Goal: Task Accomplishment & Management: Use online tool/utility

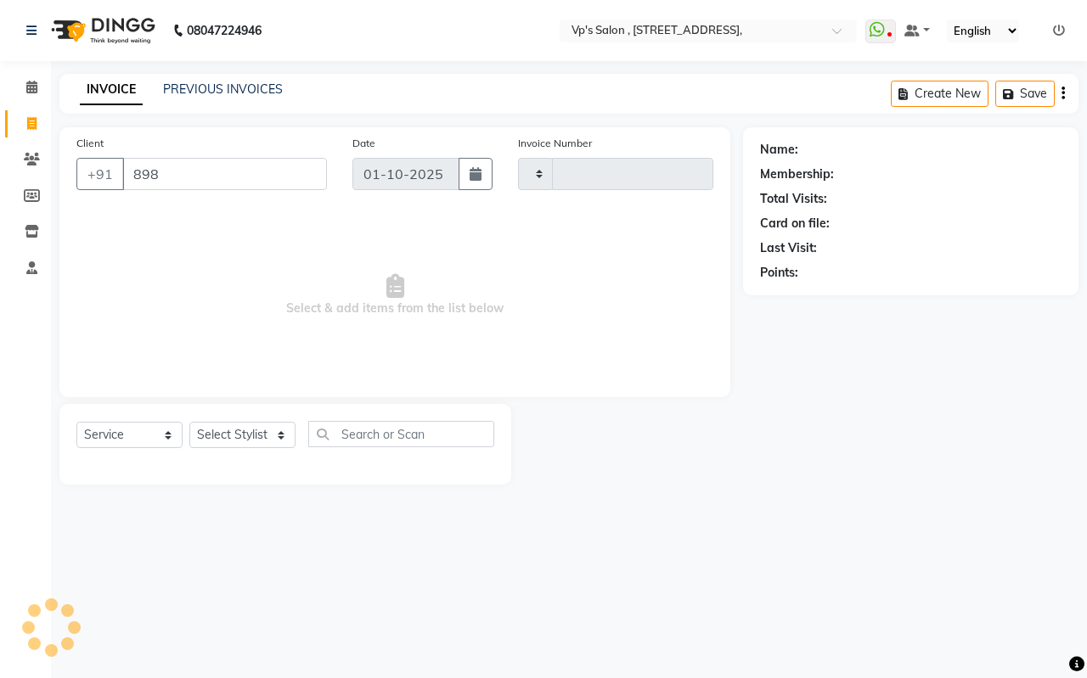
select select "service"
type input "1868"
select select "4917"
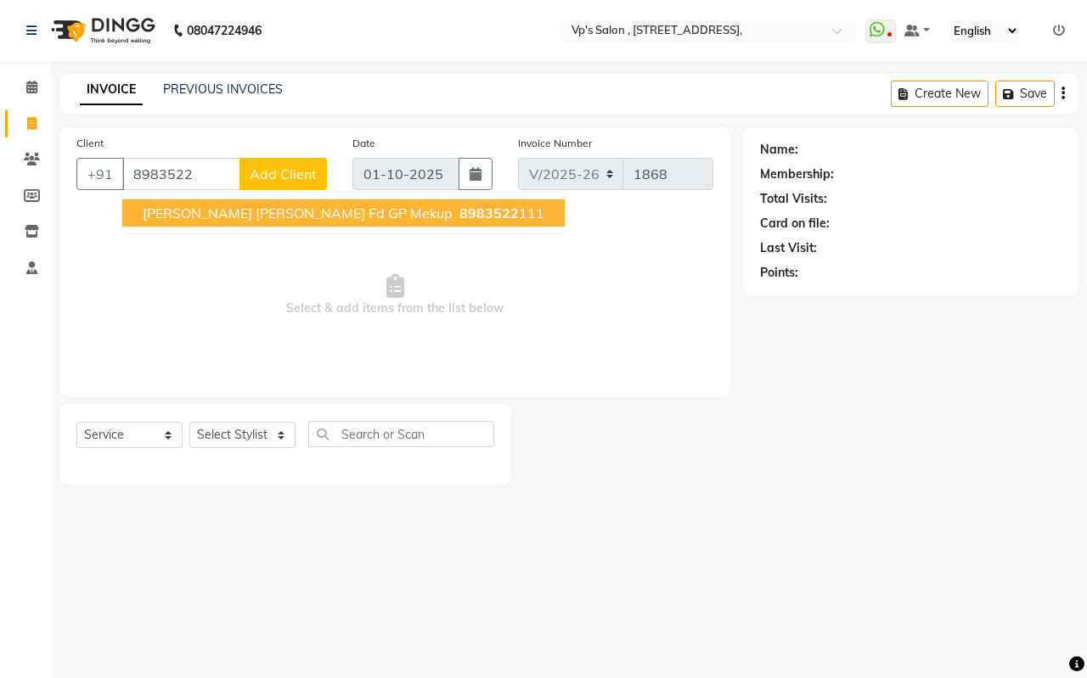
click at [194, 216] on span "[PERSON_NAME] [PERSON_NAME] Fd GP Mekup" at bounding box center [298, 213] width 310 height 17
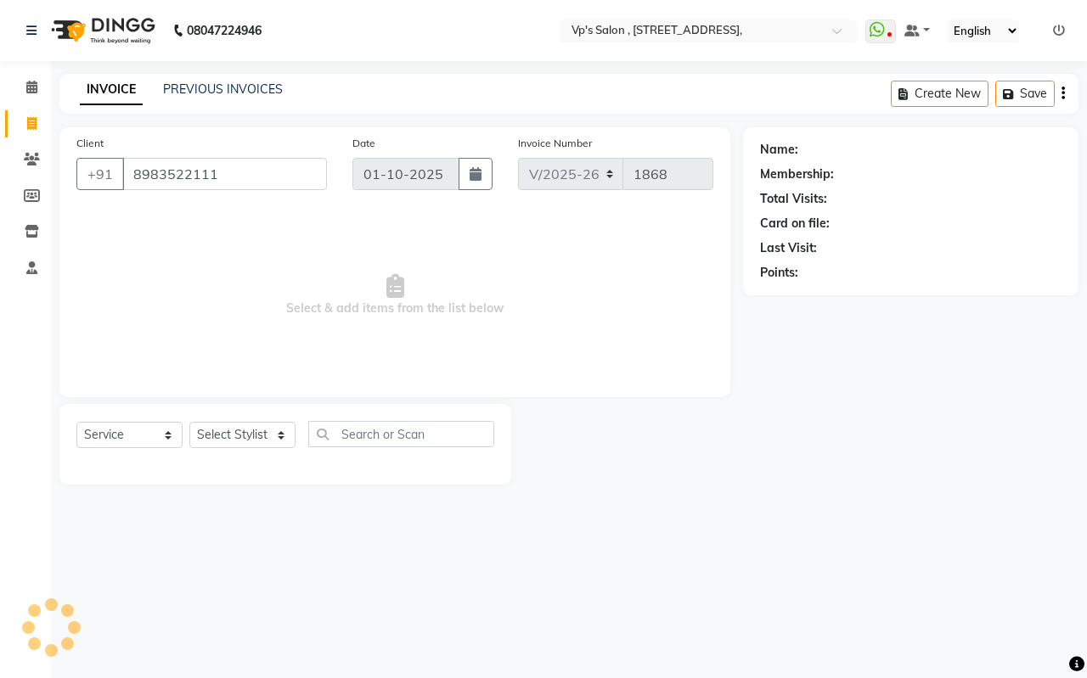
type input "8983522111"
click at [200, 437] on select "Select Stylist [PERSON_NAME] [PERSON_NAME] [PERSON_NAME] [PERSON_NAME] priyanka…" at bounding box center [242, 435] width 106 height 26
select select "30153"
click at [189, 422] on select "Select Stylist [PERSON_NAME] [PERSON_NAME] [PERSON_NAME] [PERSON_NAME] priyanka…" at bounding box center [242, 435] width 106 height 26
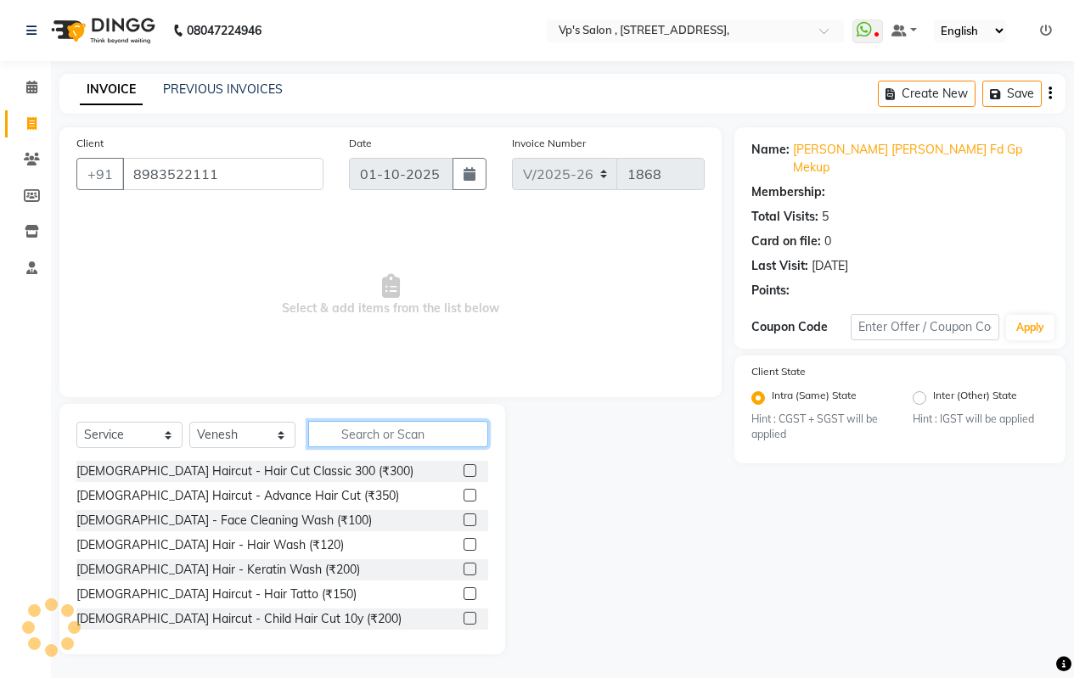
click at [366, 435] on input "text" at bounding box center [398, 434] width 180 height 26
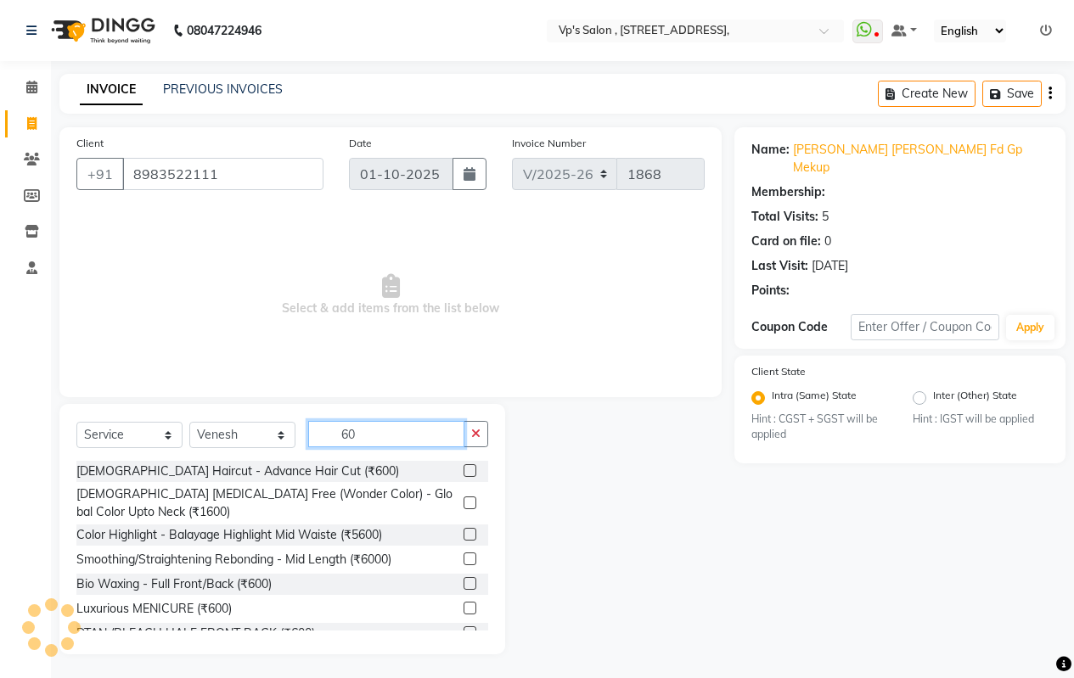
type input "6"
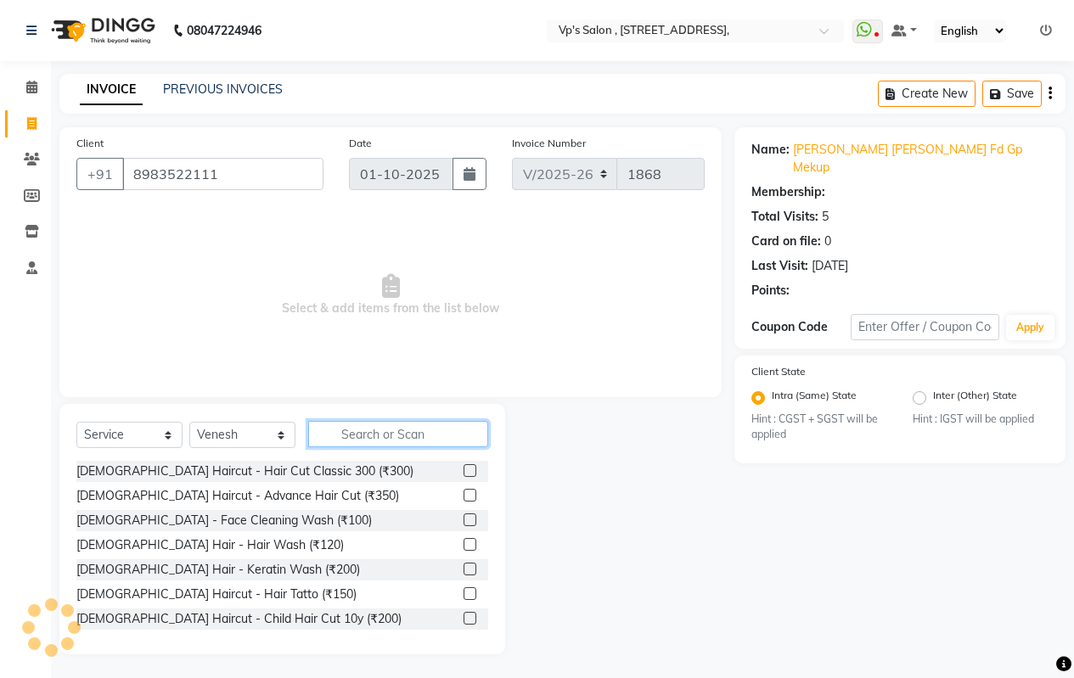
type input "7"
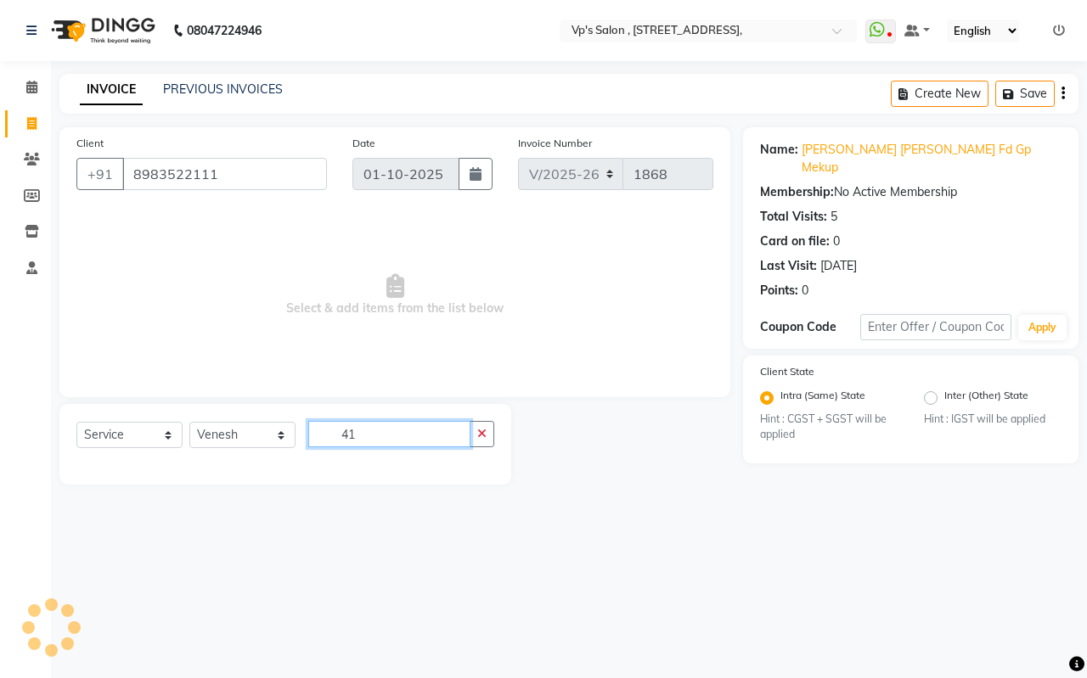
type input "4"
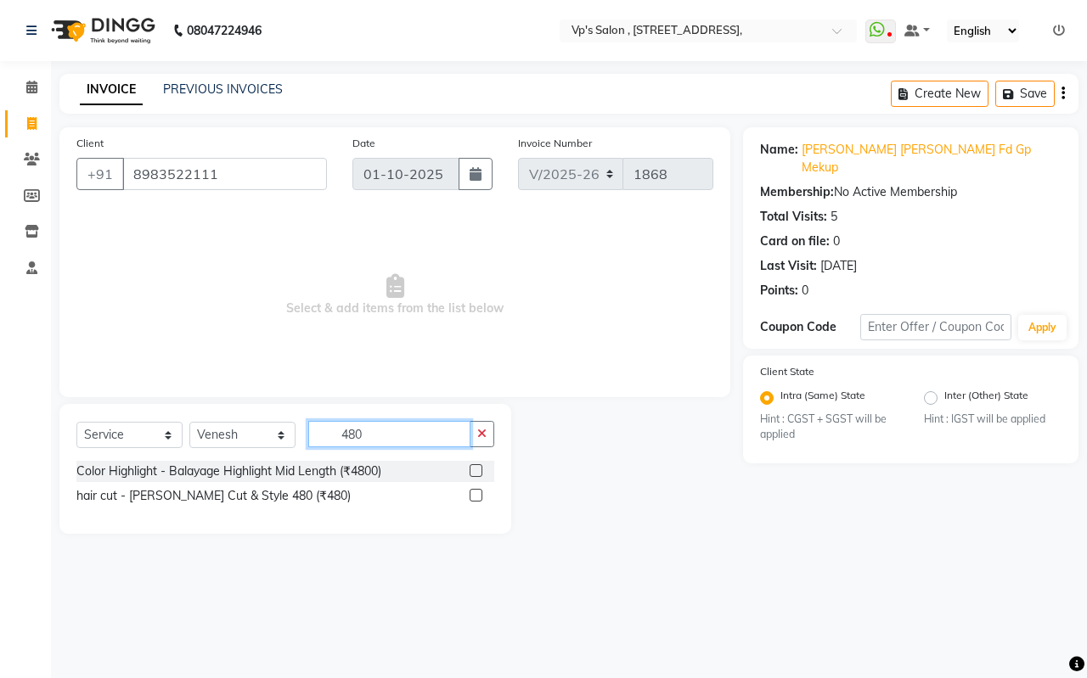
type input "480"
click at [463, 495] on div "hair cut - [PERSON_NAME] Cut & Style 480 (₹480)" at bounding box center [285, 496] width 418 height 21
click at [482, 490] on div at bounding box center [481, 496] width 25 height 21
click at [477, 497] on label at bounding box center [475, 495] width 13 height 13
click at [477, 497] on input "checkbox" at bounding box center [474, 496] width 11 height 11
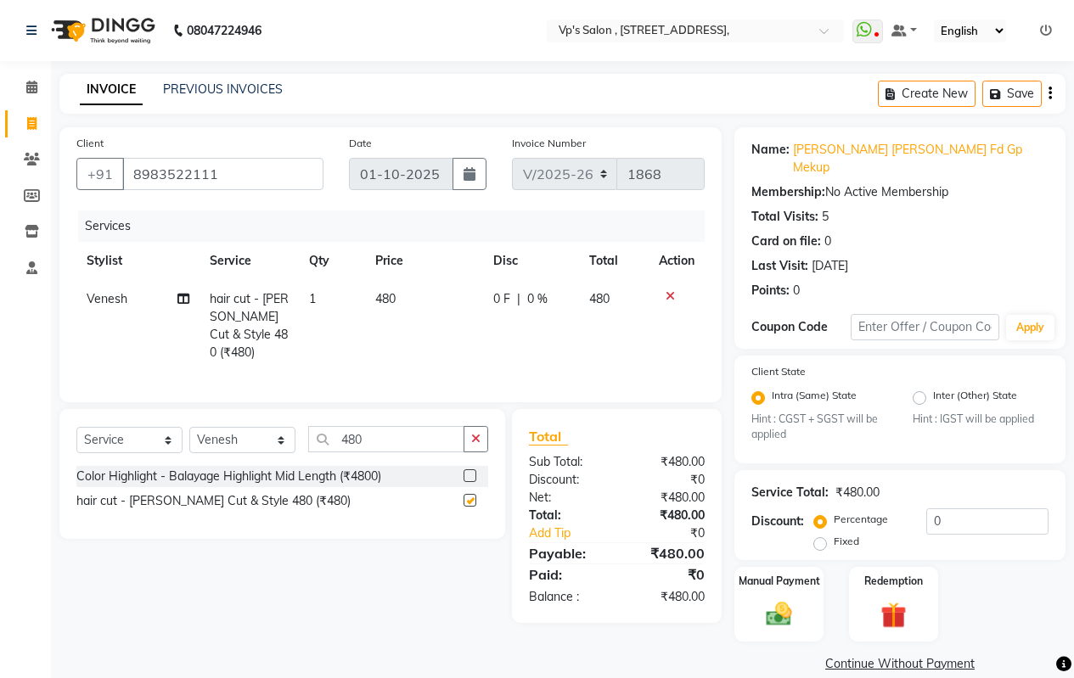
checkbox input "false"
click at [397, 324] on td "480" at bounding box center [424, 326] width 118 height 92
select select "30153"
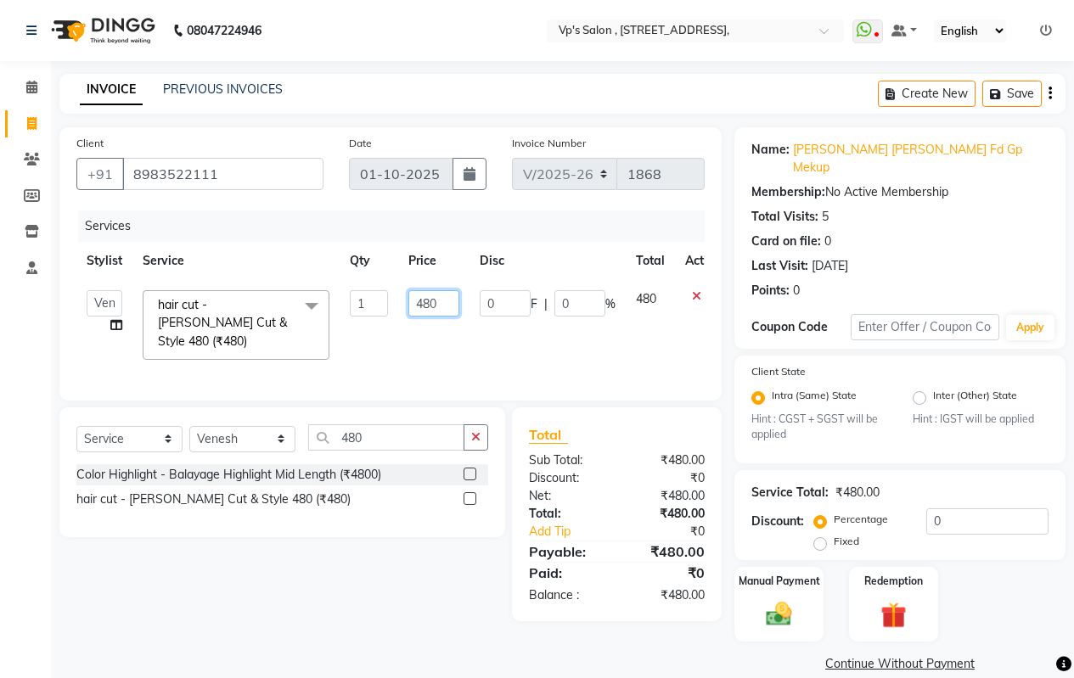
click at [443, 292] on input "480" at bounding box center [433, 303] width 51 height 26
type input "4"
type input "600"
click at [508, 317] on td "0 F | 0 %" at bounding box center [547, 325] width 156 height 90
select select "30153"
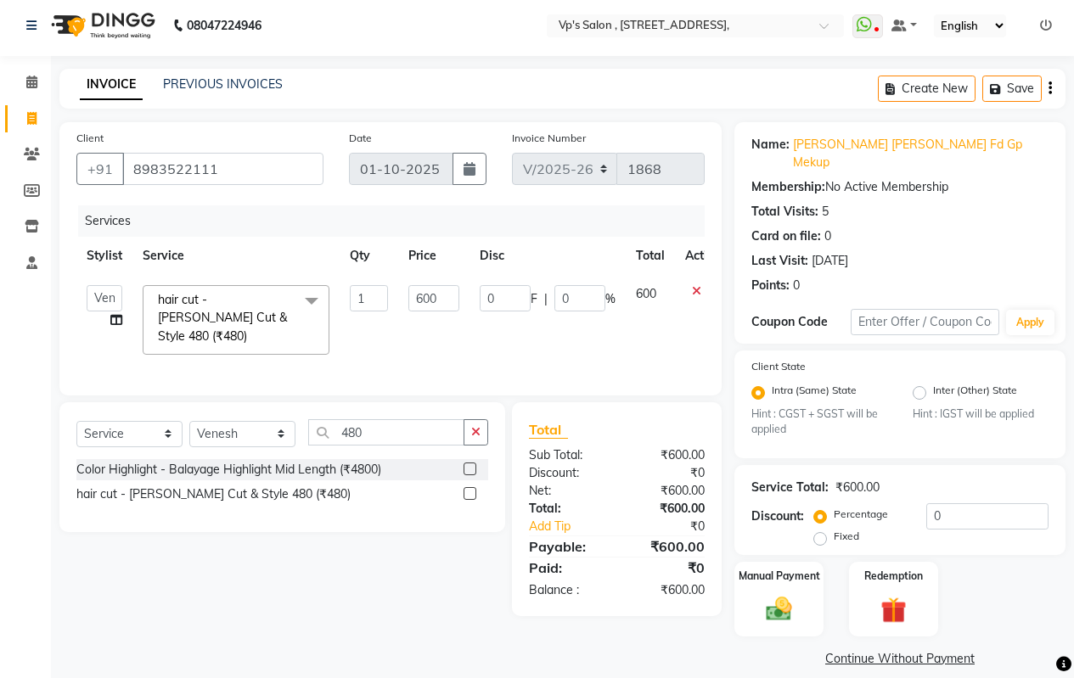
scroll to position [6, 0]
click at [782, 593] on img at bounding box center [778, 608] width 43 height 31
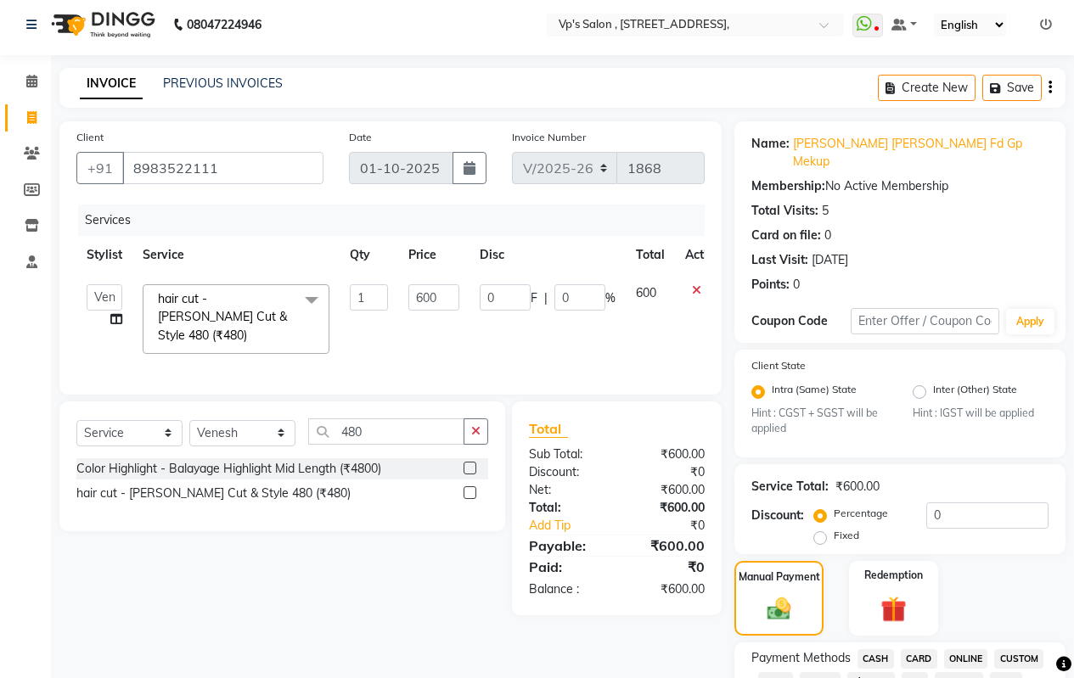
scroll to position [515, 0]
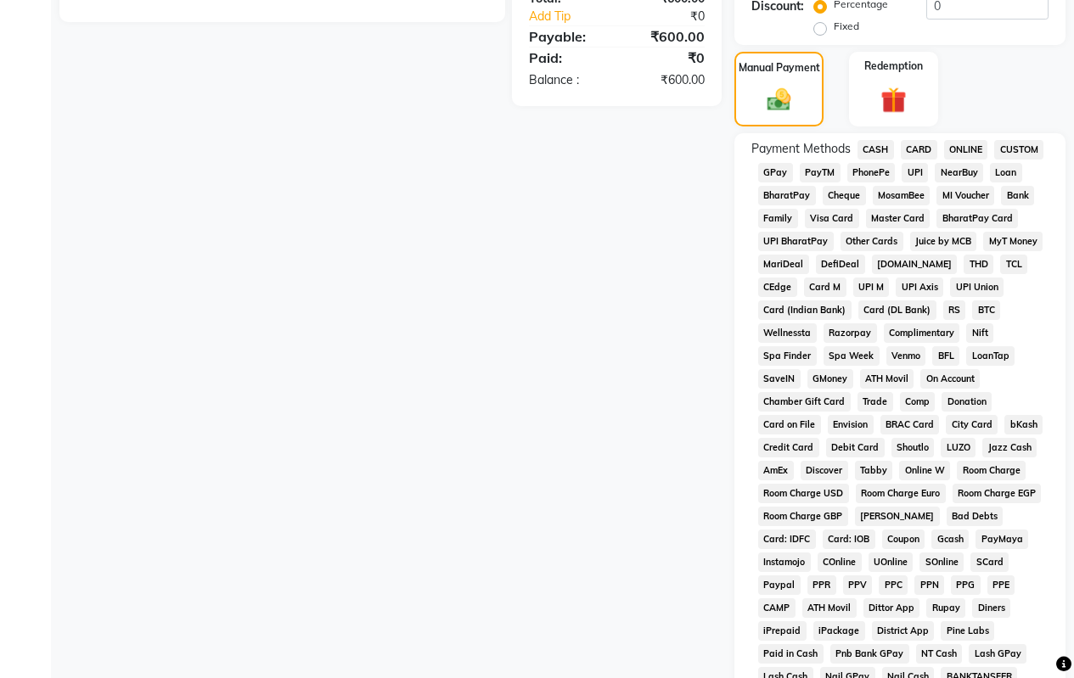
click at [886, 140] on span "CASH" at bounding box center [875, 150] width 37 height 20
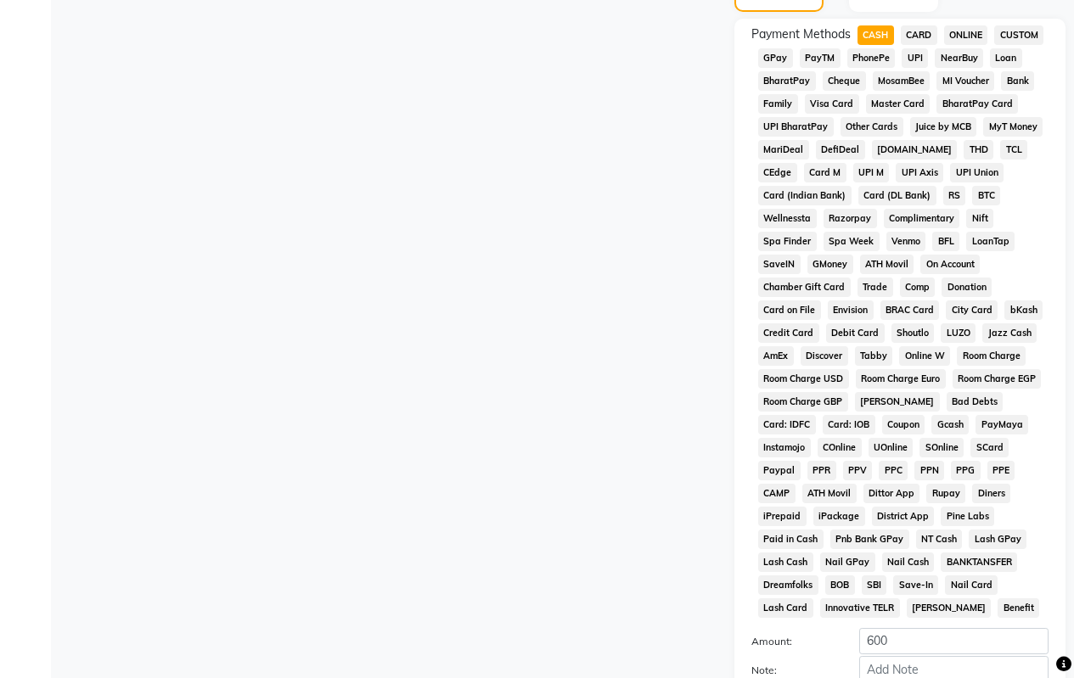
scroll to position [777, 0]
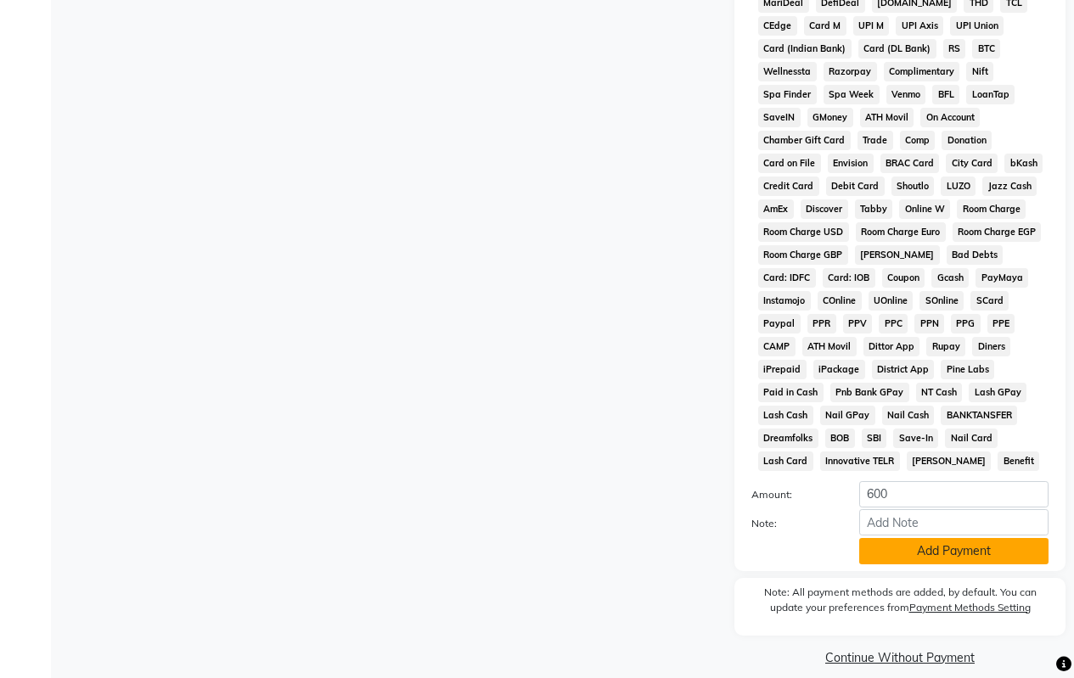
click at [918, 538] on button "Add Payment" at bounding box center [953, 551] width 189 height 26
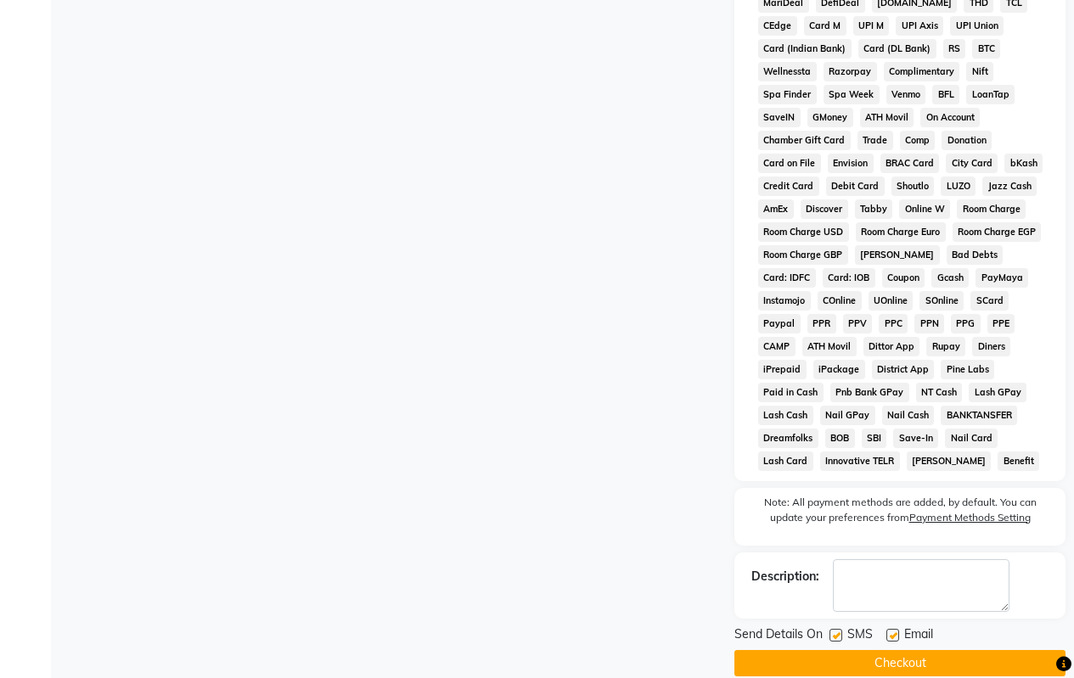
drag, startPoint x: 907, startPoint y: 626, endPoint x: 905, endPoint y: 643, distance: 17.9
click at [906, 628] on span "Email" at bounding box center [918, 636] width 29 height 21
click at [905, 650] on button "Checkout" at bounding box center [899, 663] width 331 height 26
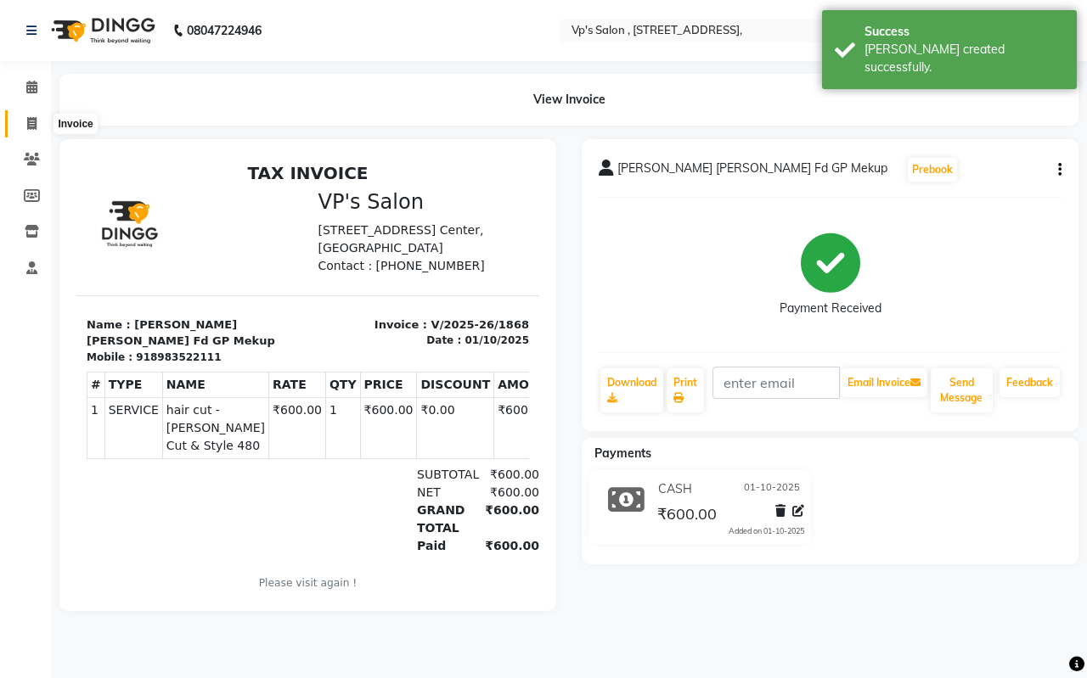
click at [34, 119] on icon at bounding box center [31, 123] width 9 height 13
select select "service"
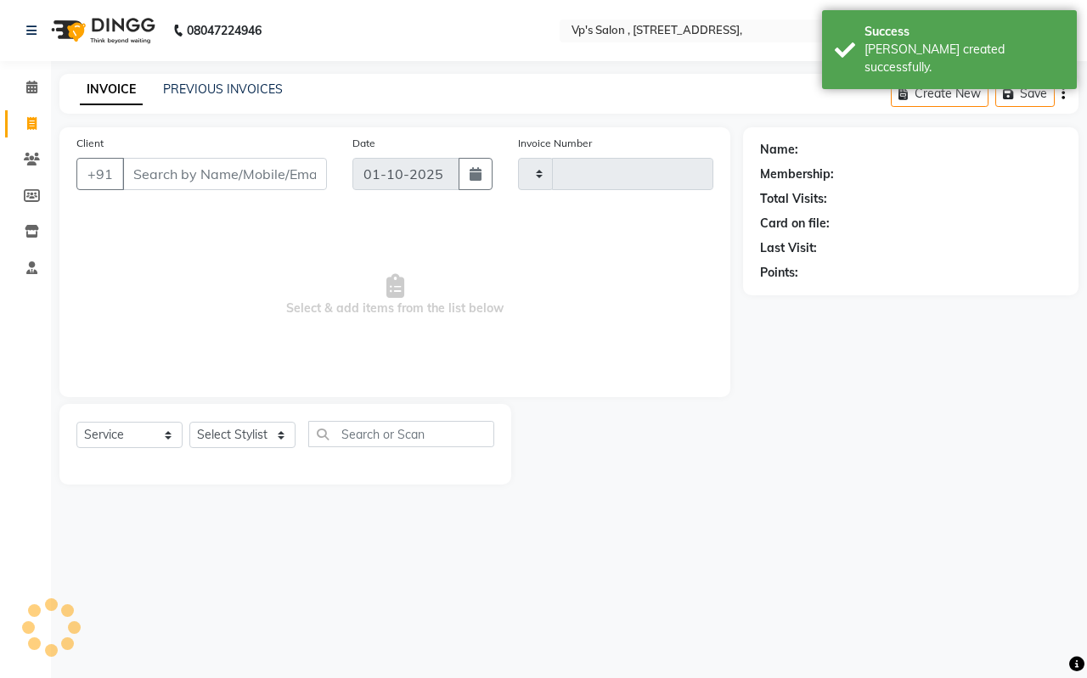
type input "1869"
select select "4917"
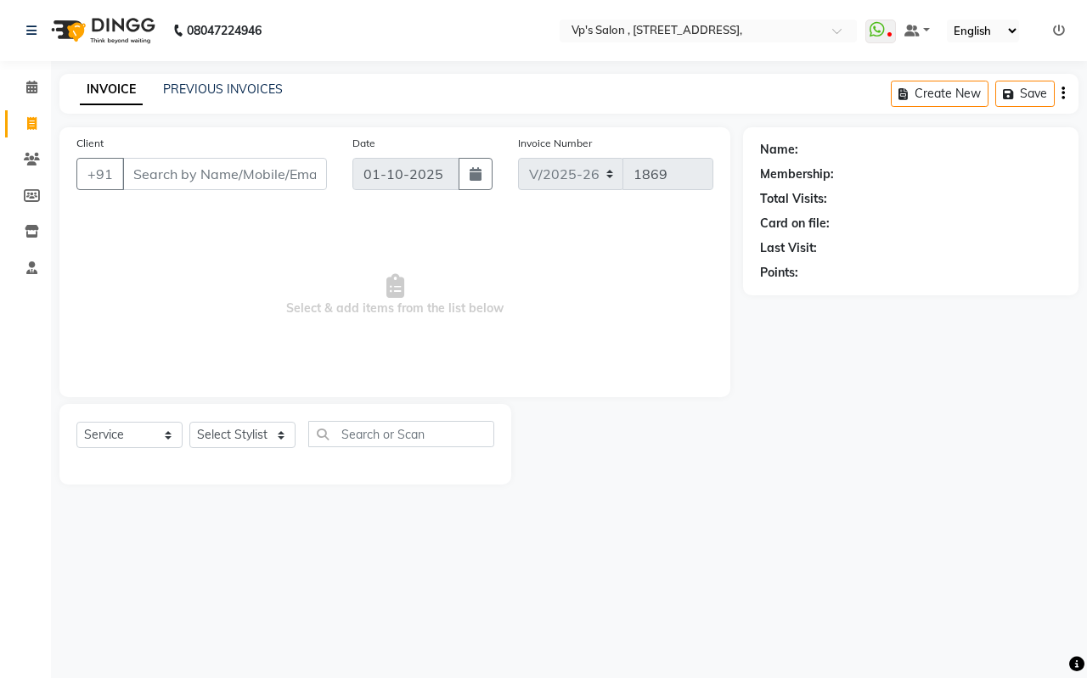
click at [182, 176] on input "Client" at bounding box center [224, 174] width 205 height 32
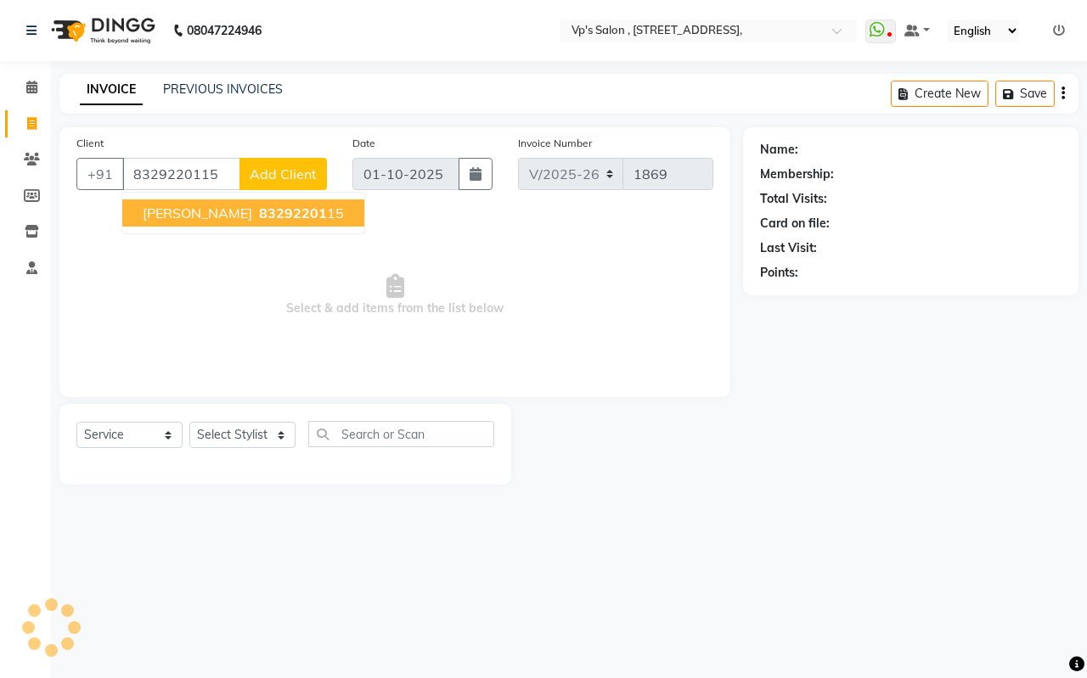
type input "8329220115"
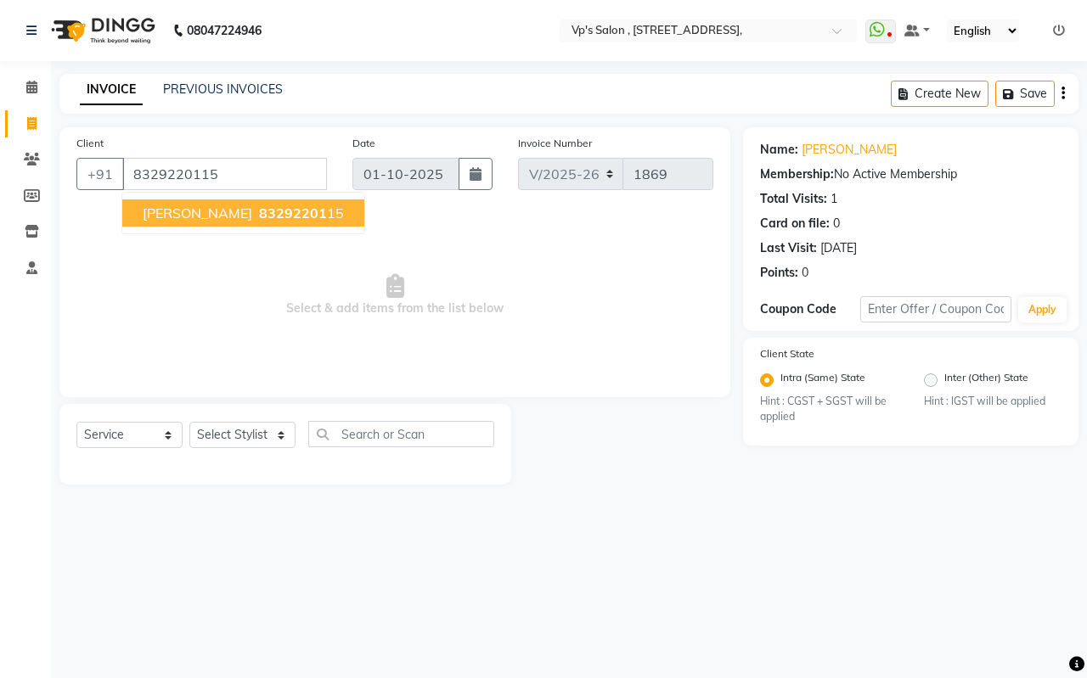
click at [256, 216] on ngb-highlight "83292201 15" at bounding box center [300, 213] width 88 height 17
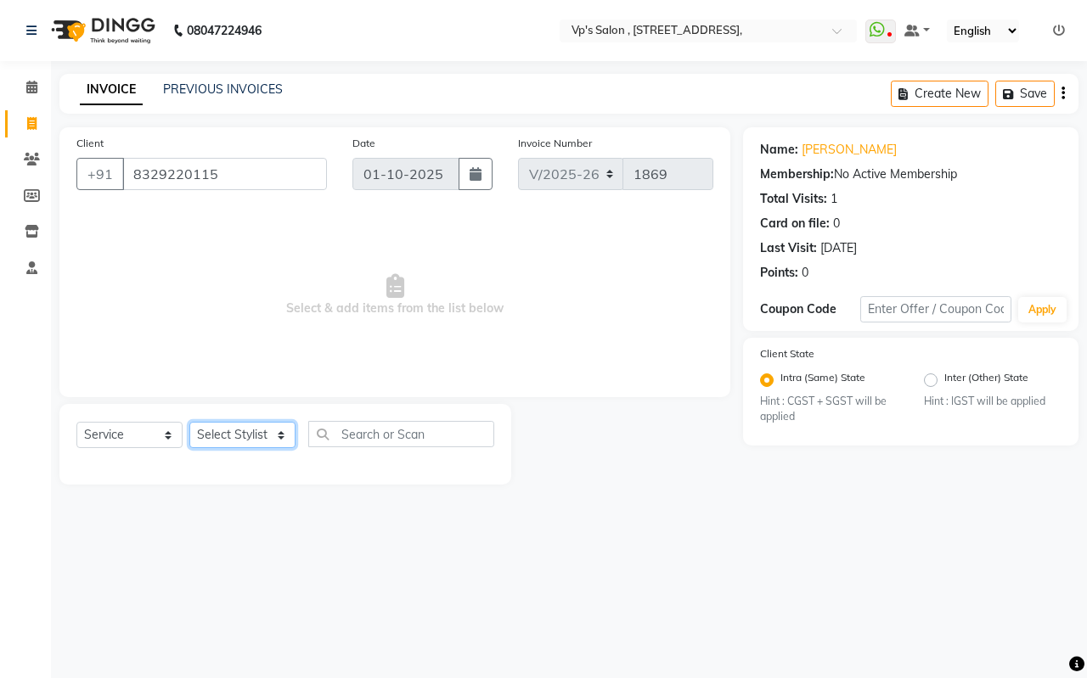
click at [240, 430] on select "Select Stylist [PERSON_NAME] [PERSON_NAME] [PERSON_NAME] [PERSON_NAME] priyanka…" at bounding box center [242, 435] width 106 height 26
select select "71690"
click at [189, 422] on select "Select Stylist [PERSON_NAME] [PERSON_NAME] [PERSON_NAME] [PERSON_NAME] priyanka…" at bounding box center [242, 435] width 106 height 26
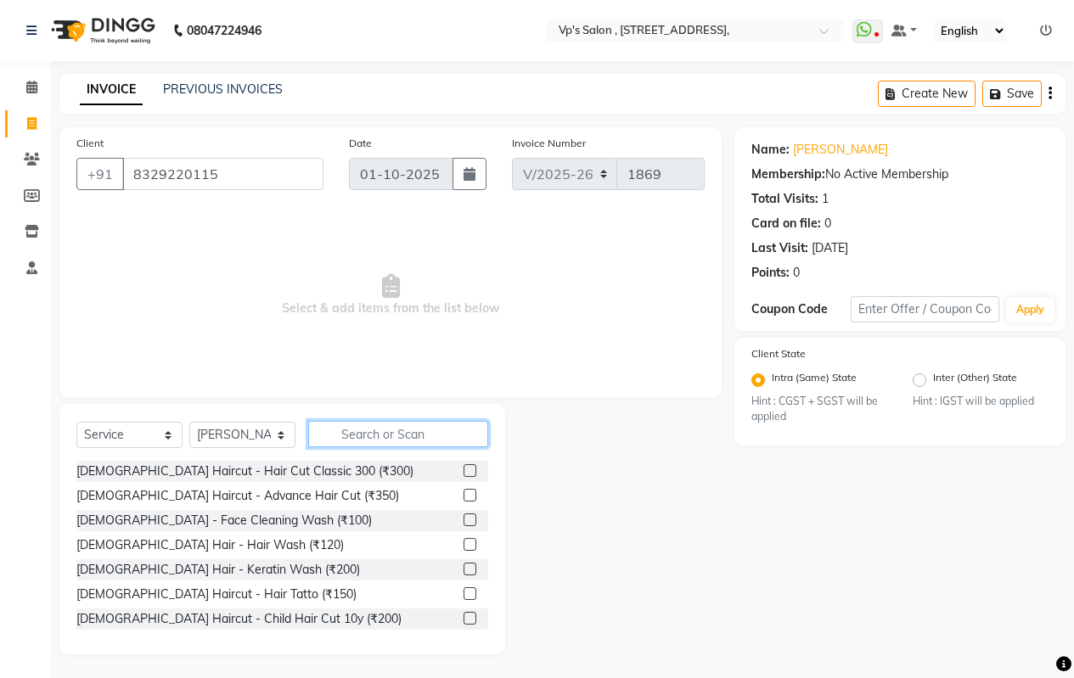
click at [426, 427] on input "text" at bounding box center [398, 434] width 180 height 26
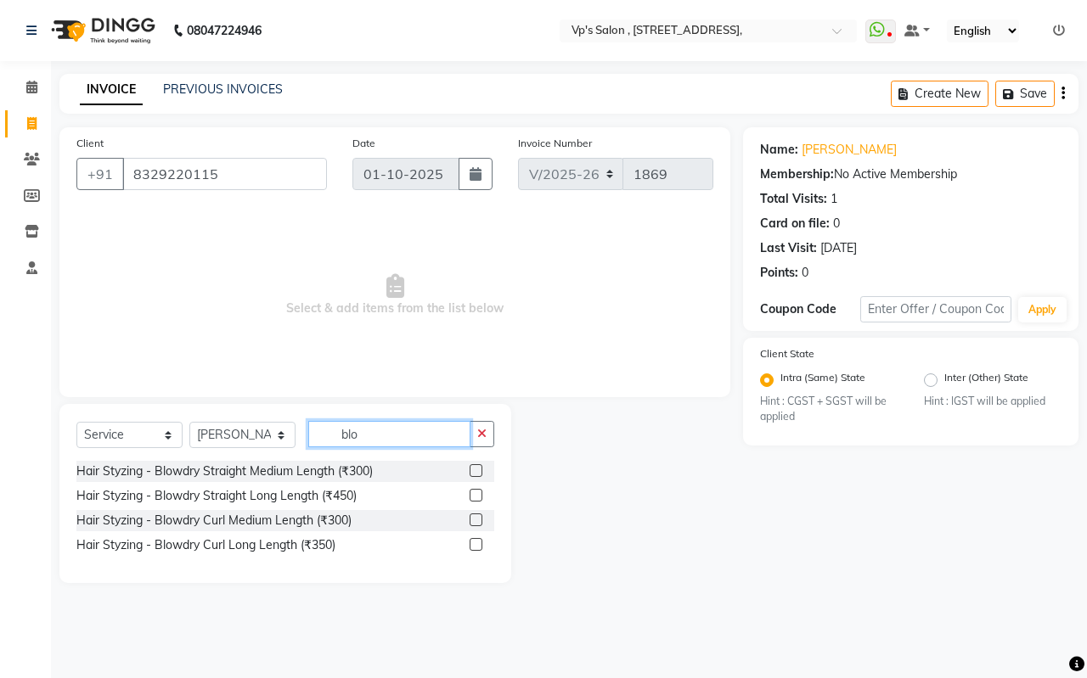
type input "blo"
click at [478, 467] on label at bounding box center [475, 470] width 13 height 13
click at [478, 467] on input "checkbox" at bounding box center [474, 471] width 11 height 11
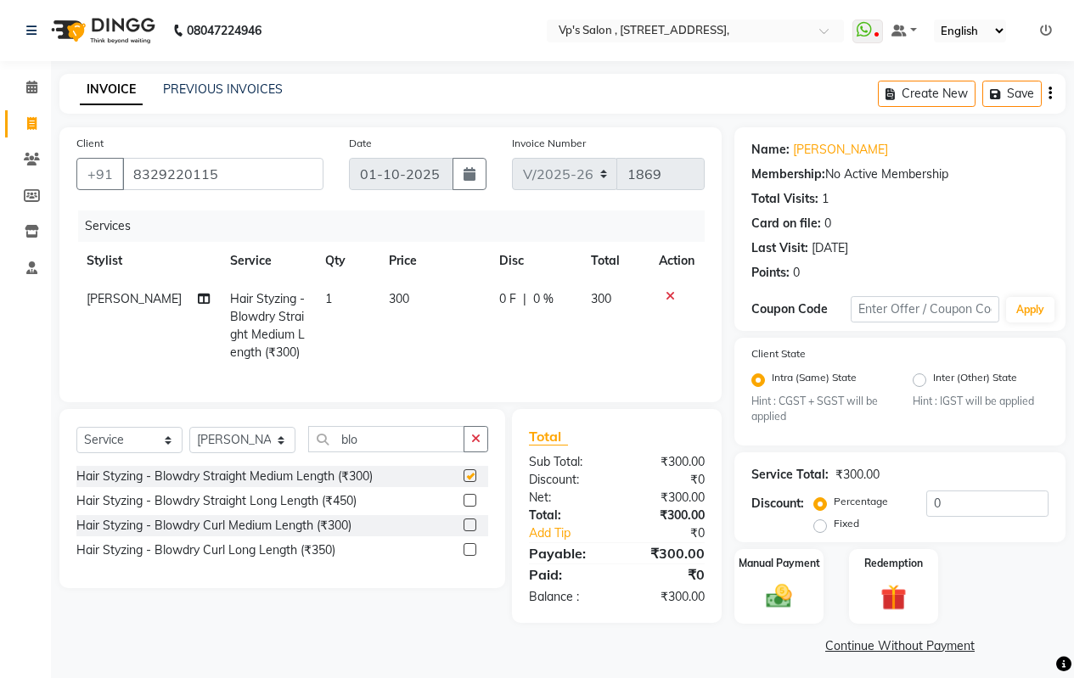
checkbox input "false"
click at [405, 296] on td "300" at bounding box center [434, 326] width 110 height 92
select select "71690"
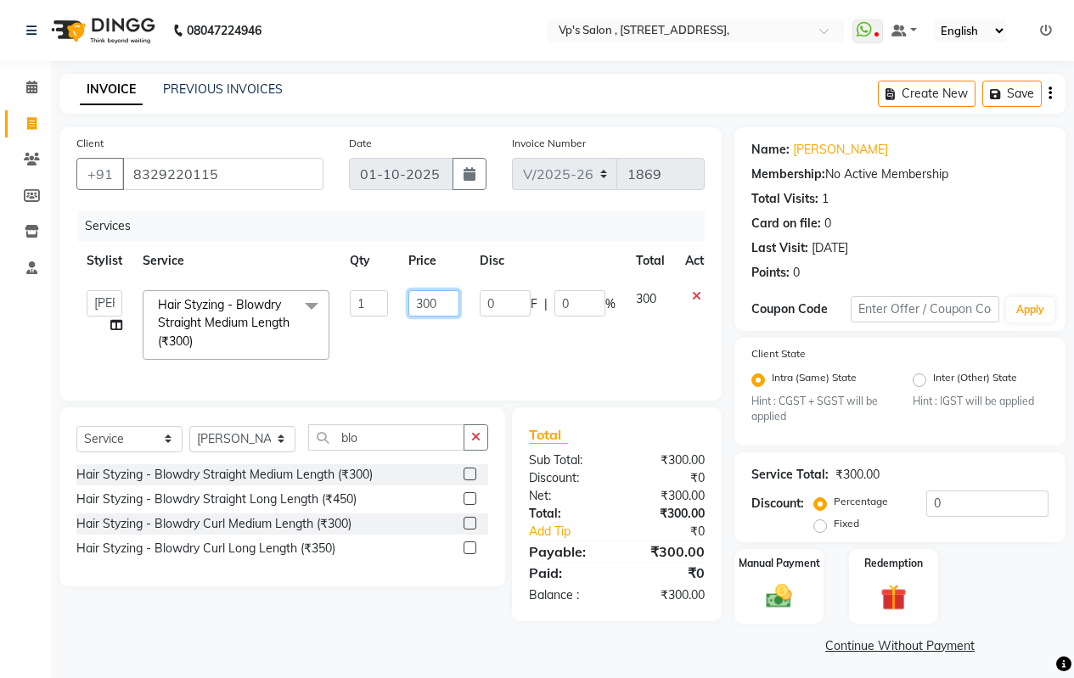
click at [452, 314] on input "300" at bounding box center [433, 303] width 51 height 26
type input "3"
type input "250"
click at [806, 586] on div "Manual Payment" at bounding box center [779, 586] width 93 height 77
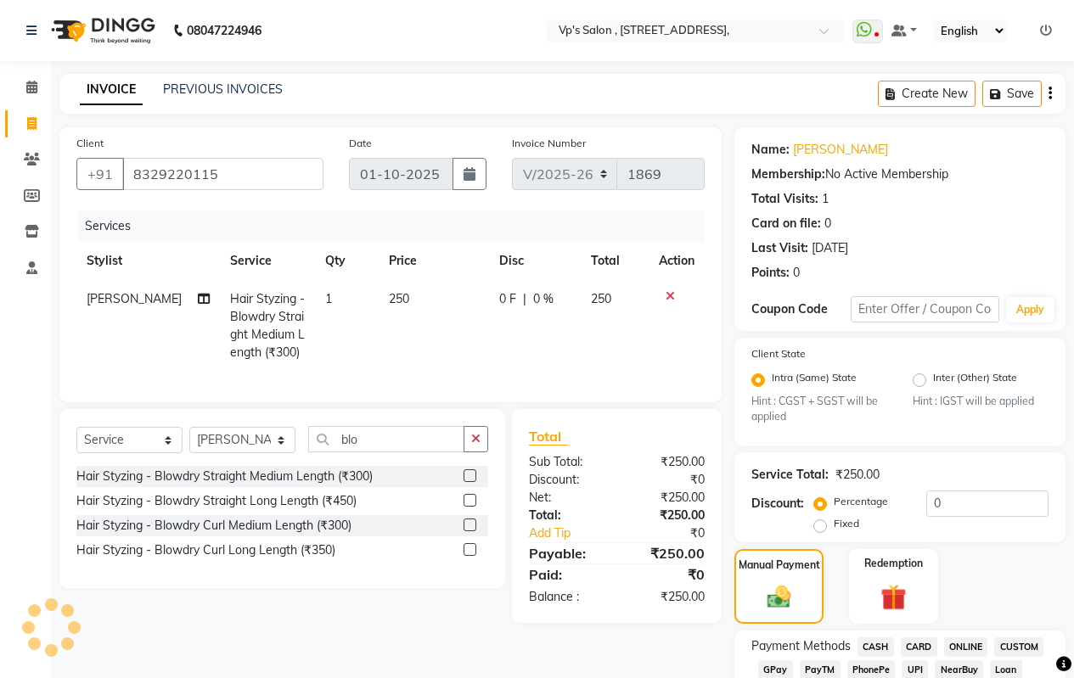
click at [962, 641] on span "ONLINE" at bounding box center [966, 647] width 44 height 20
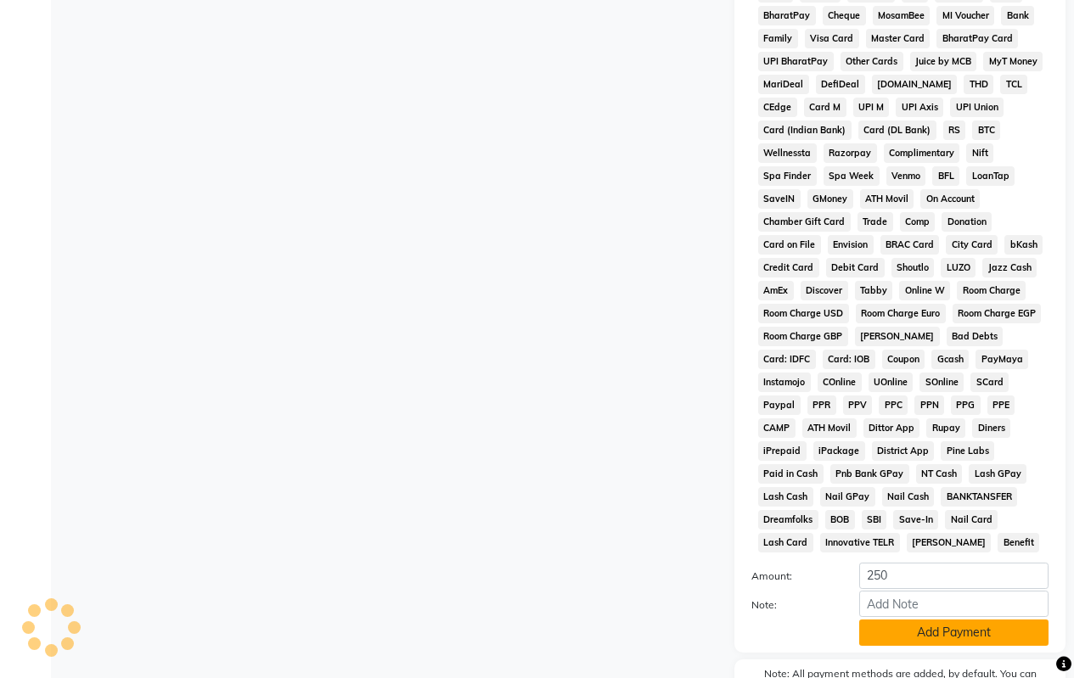
scroll to position [764, 0]
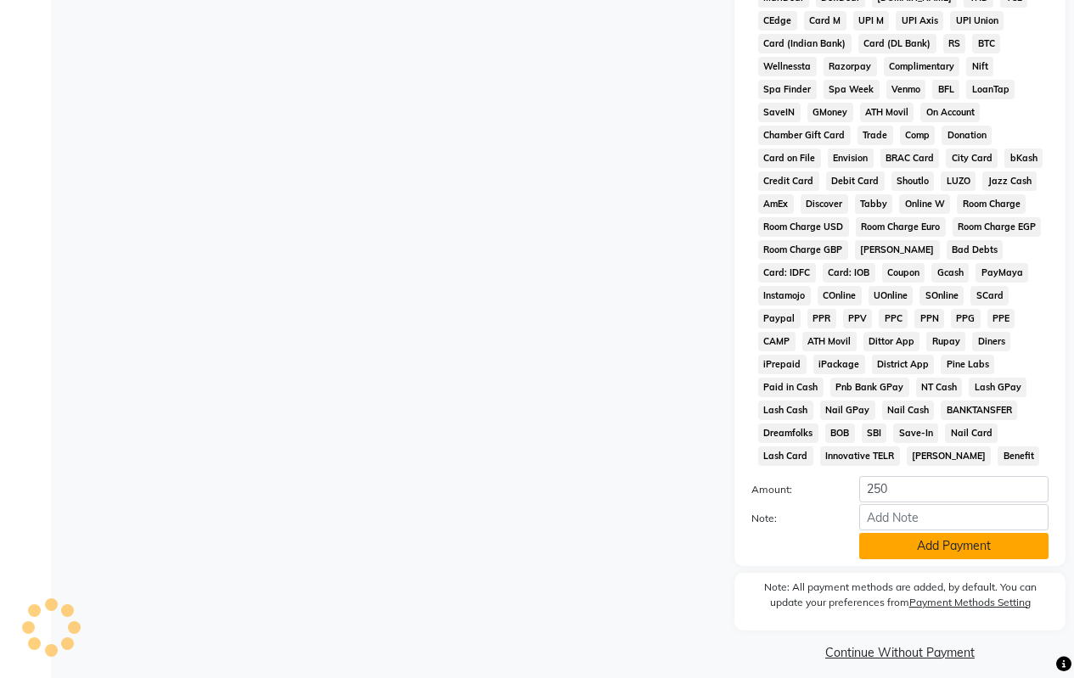
click at [933, 542] on button "Add Payment" at bounding box center [953, 546] width 189 height 26
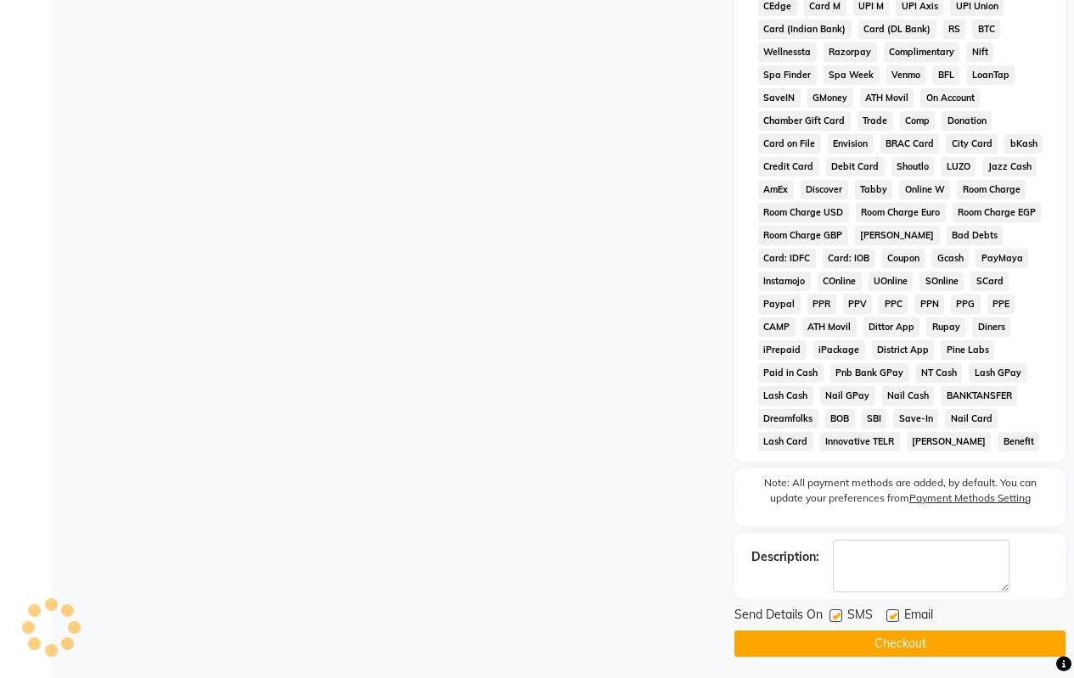
scroll to position [783, 0]
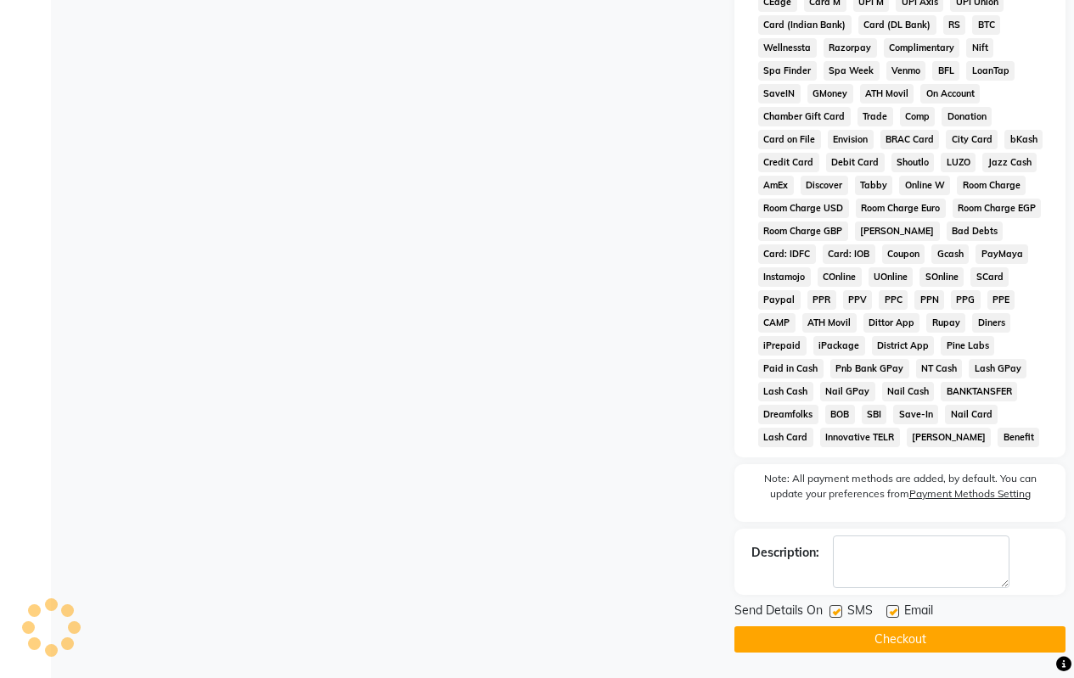
click at [879, 639] on button "Checkout" at bounding box center [899, 639] width 331 height 26
